Goal: Find specific page/section: Find specific page/section

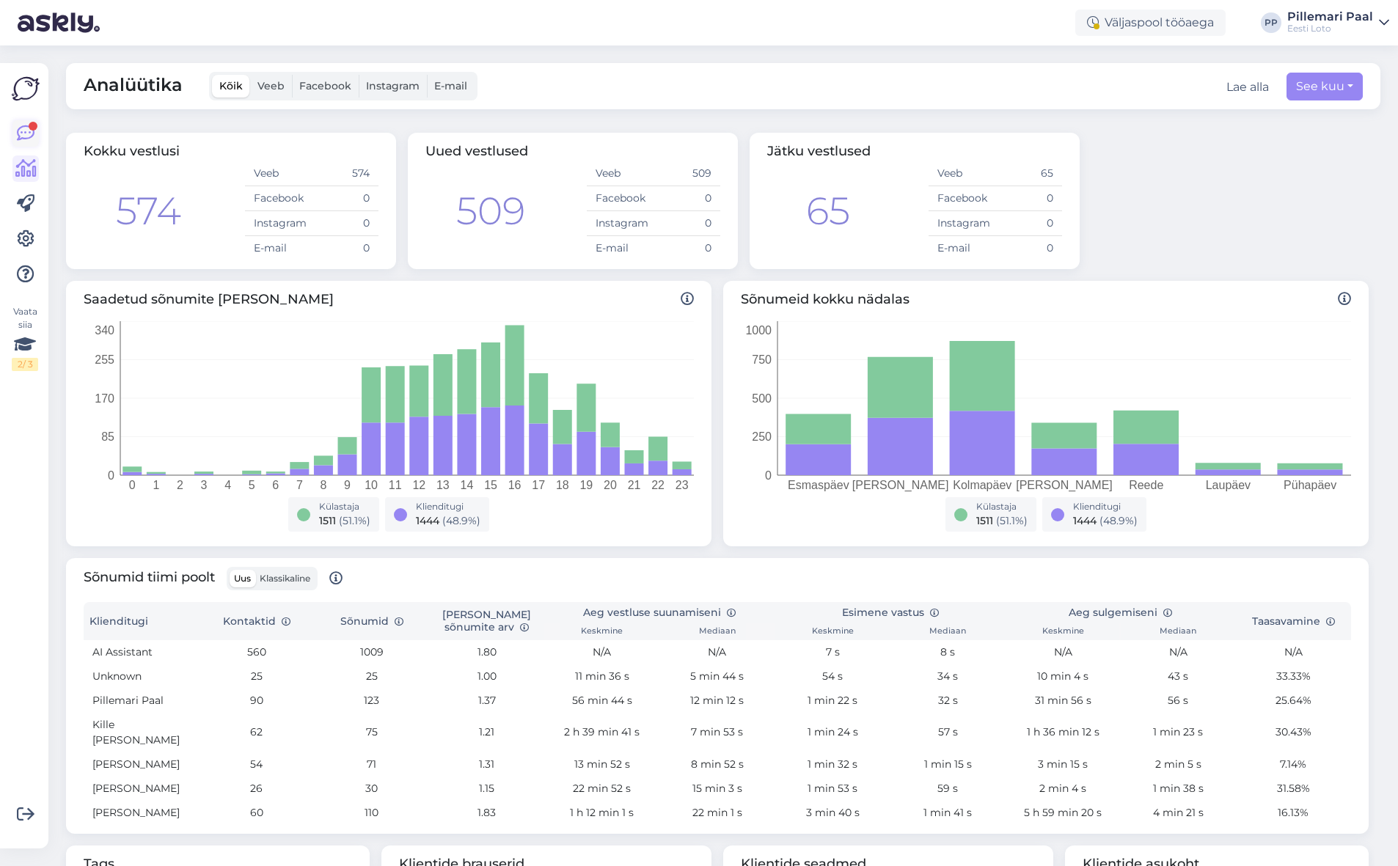
click at [29, 131] on icon at bounding box center [26, 134] width 18 height 18
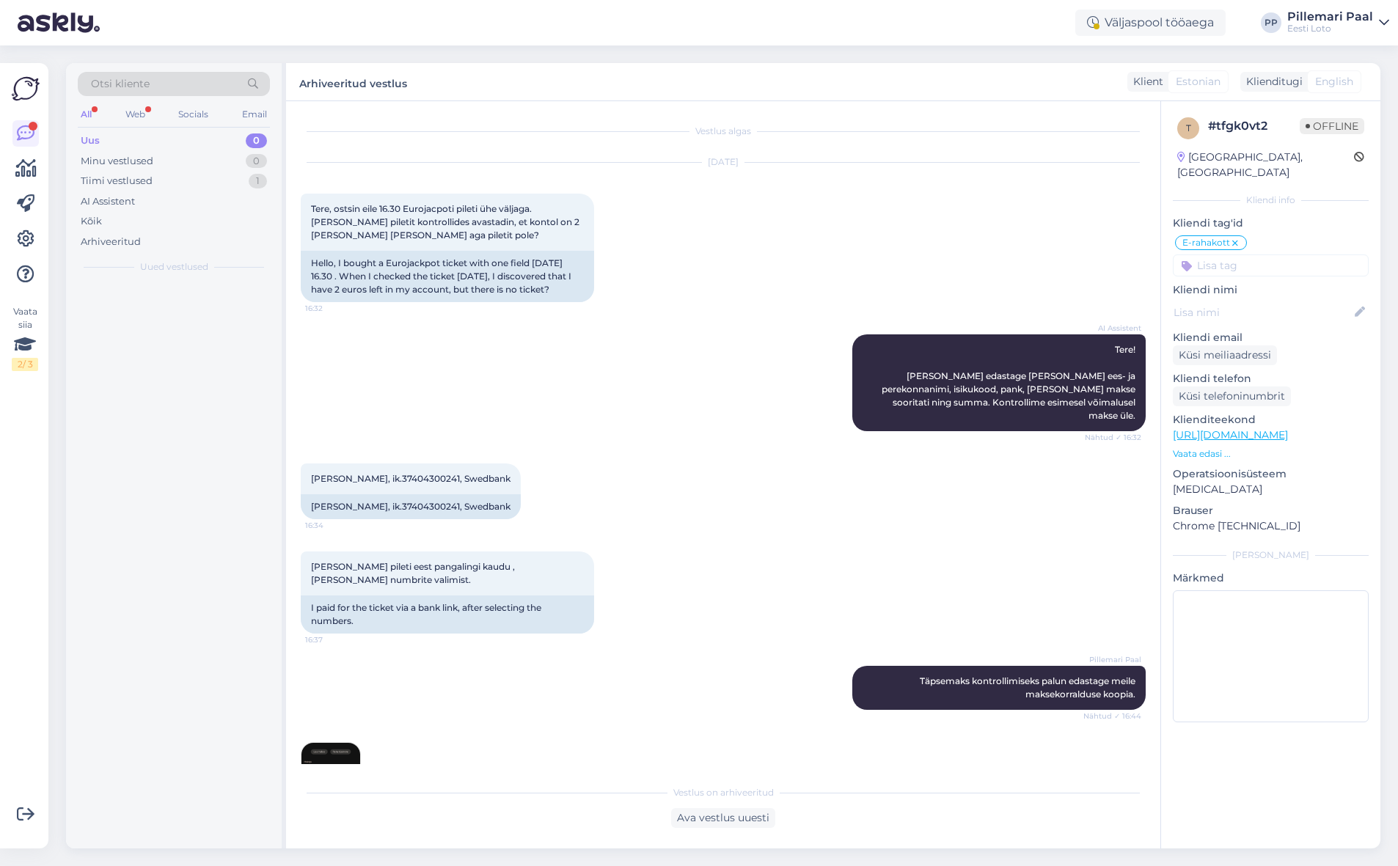
scroll to position [1028, 0]
